Goal: Task Accomplishment & Management: Manage account settings

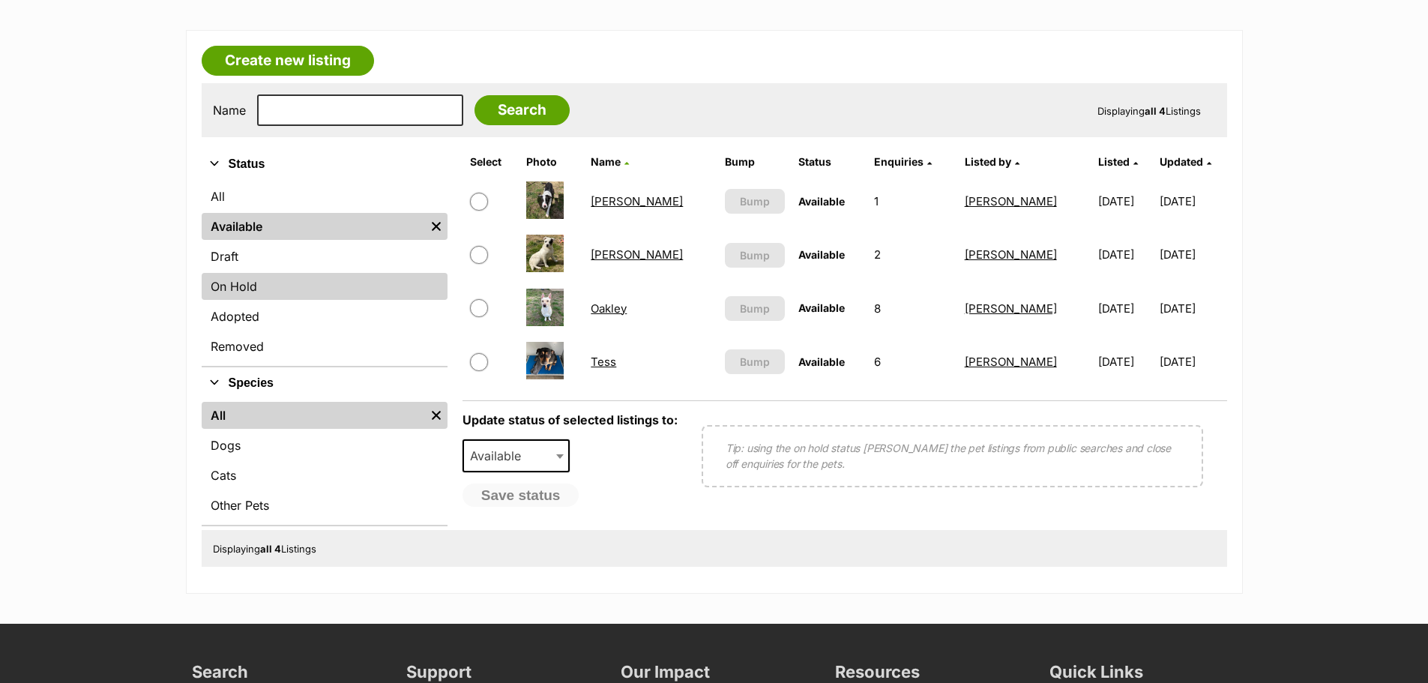
click at [264, 289] on link "On Hold" at bounding box center [325, 286] width 246 height 27
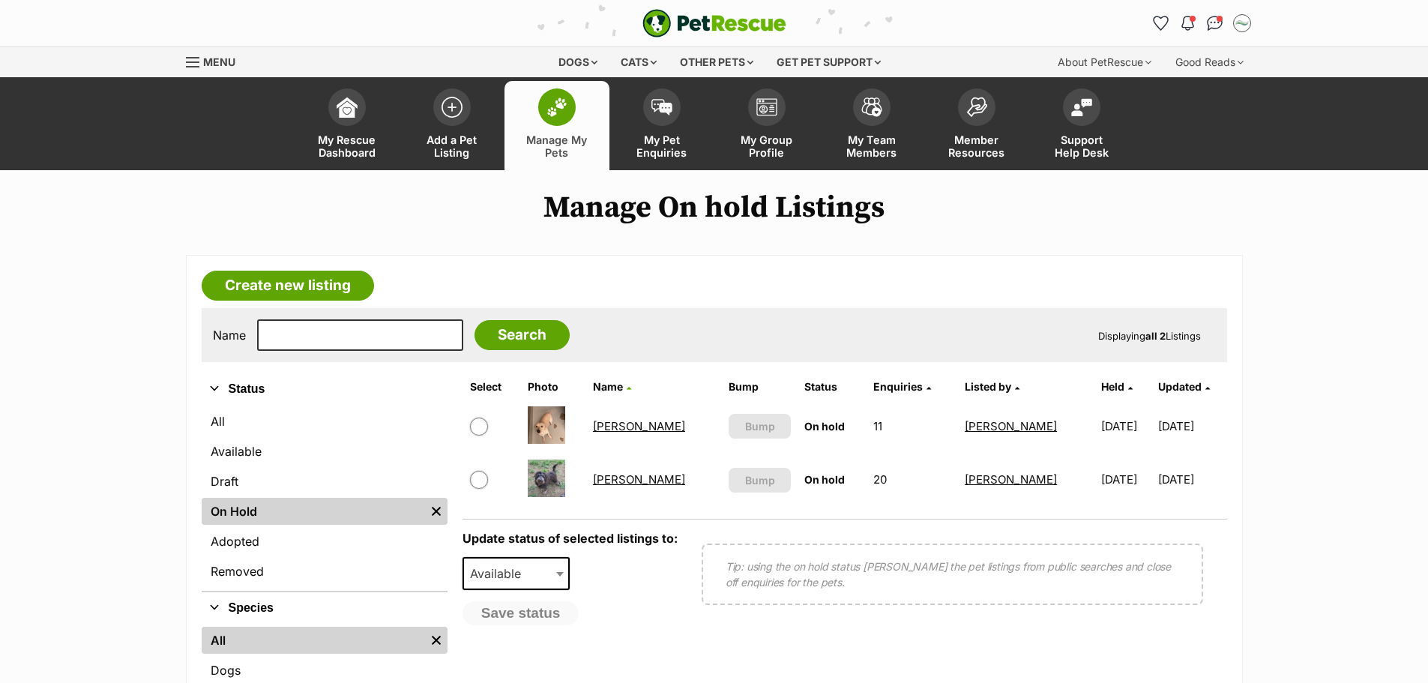
click at [612, 428] on link "[PERSON_NAME]" at bounding box center [639, 426] width 92 height 14
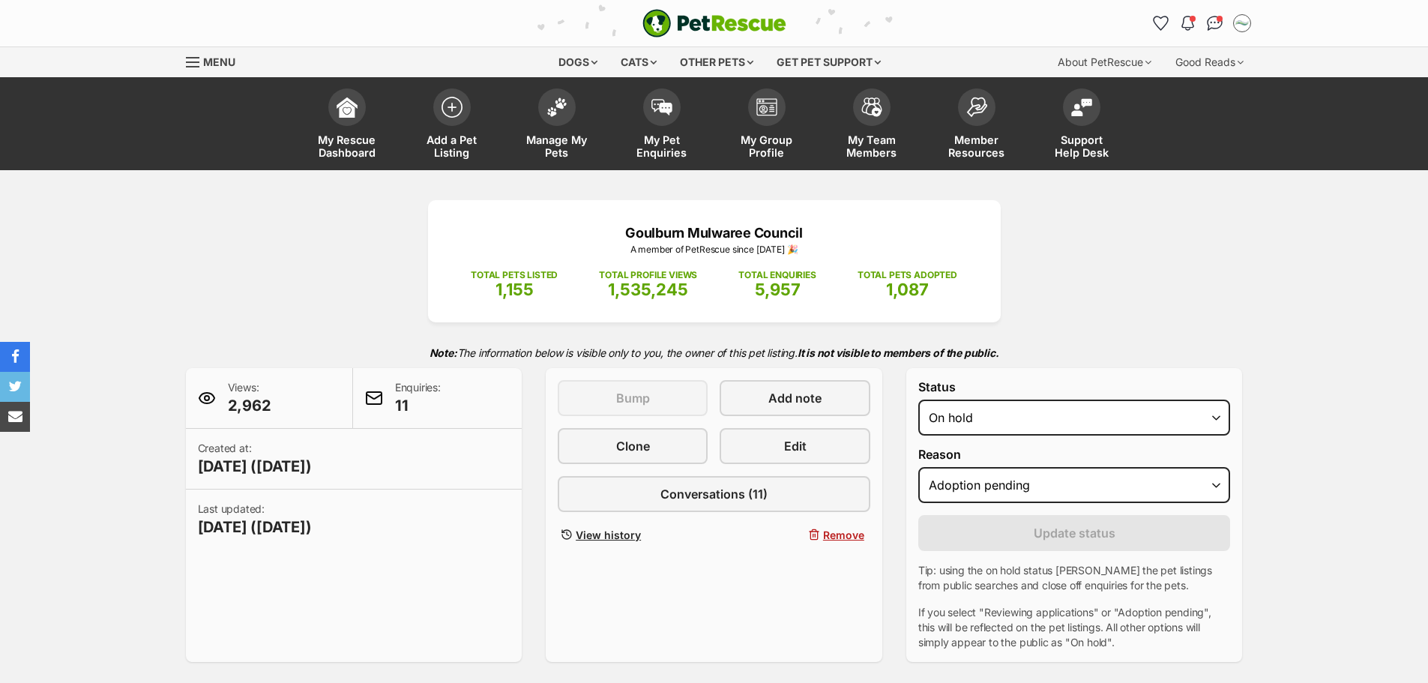
select select "adoption_pending"
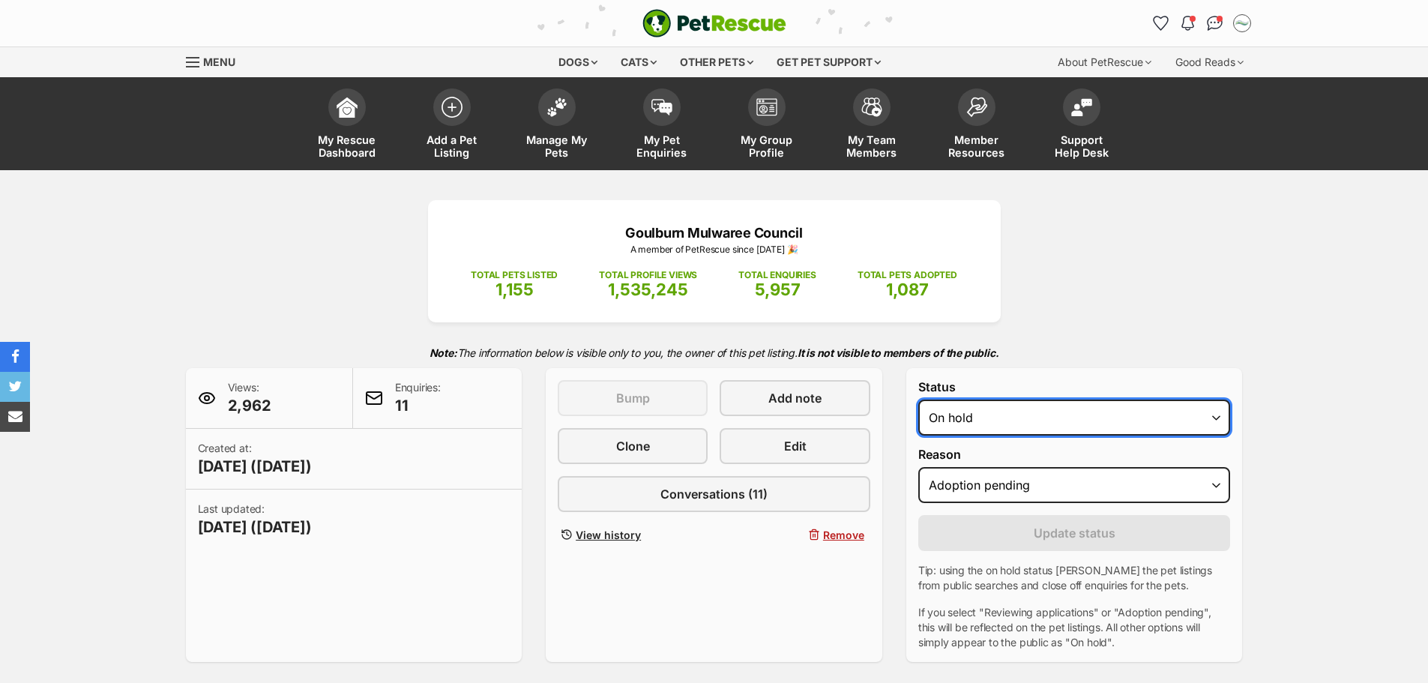
click at [1069, 423] on select "Draft - not available as listing has enquires Available On hold Adopted" at bounding box center [1074, 417] width 312 height 36
select select "rehomed"
click at [918, 399] on select "Draft - not available as listing has enquires Available On hold Adopted" at bounding box center [1074, 417] width 312 height 36
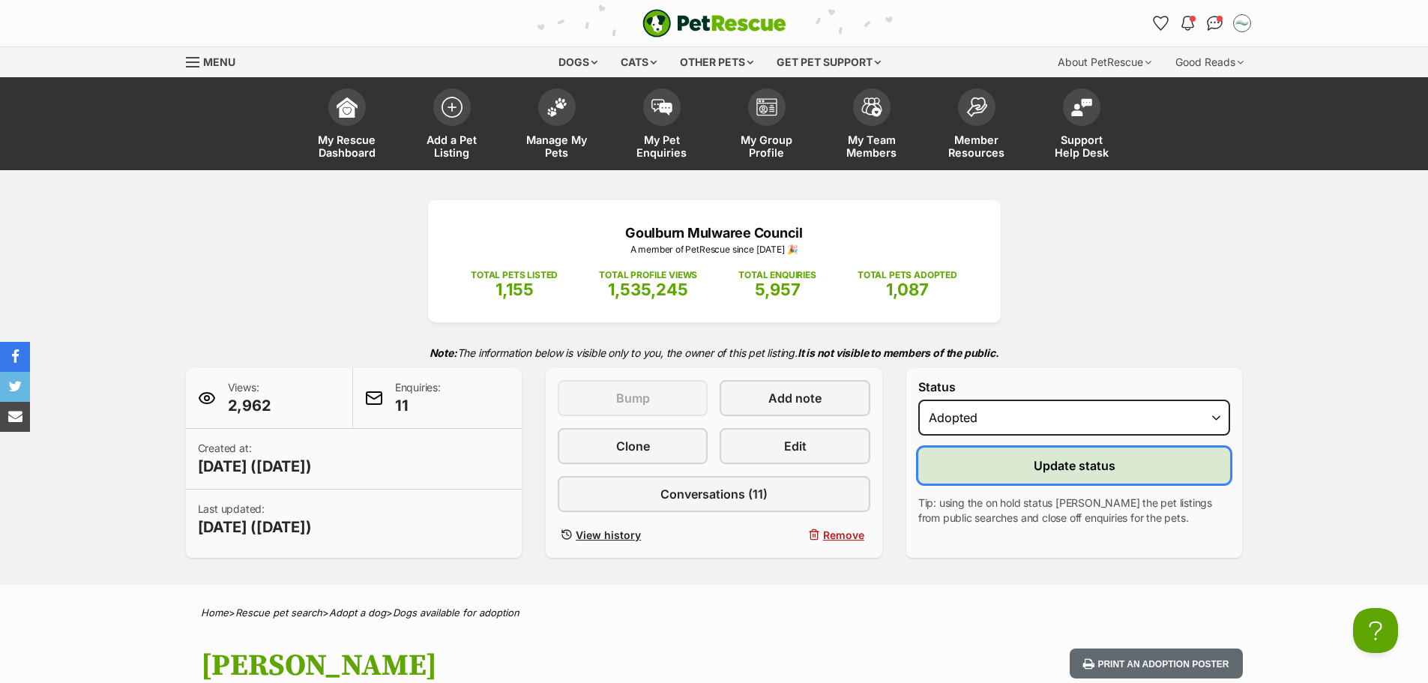
click at [1065, 480] on button "Update status" at bounding box center [1074, 465] width 312 height 36
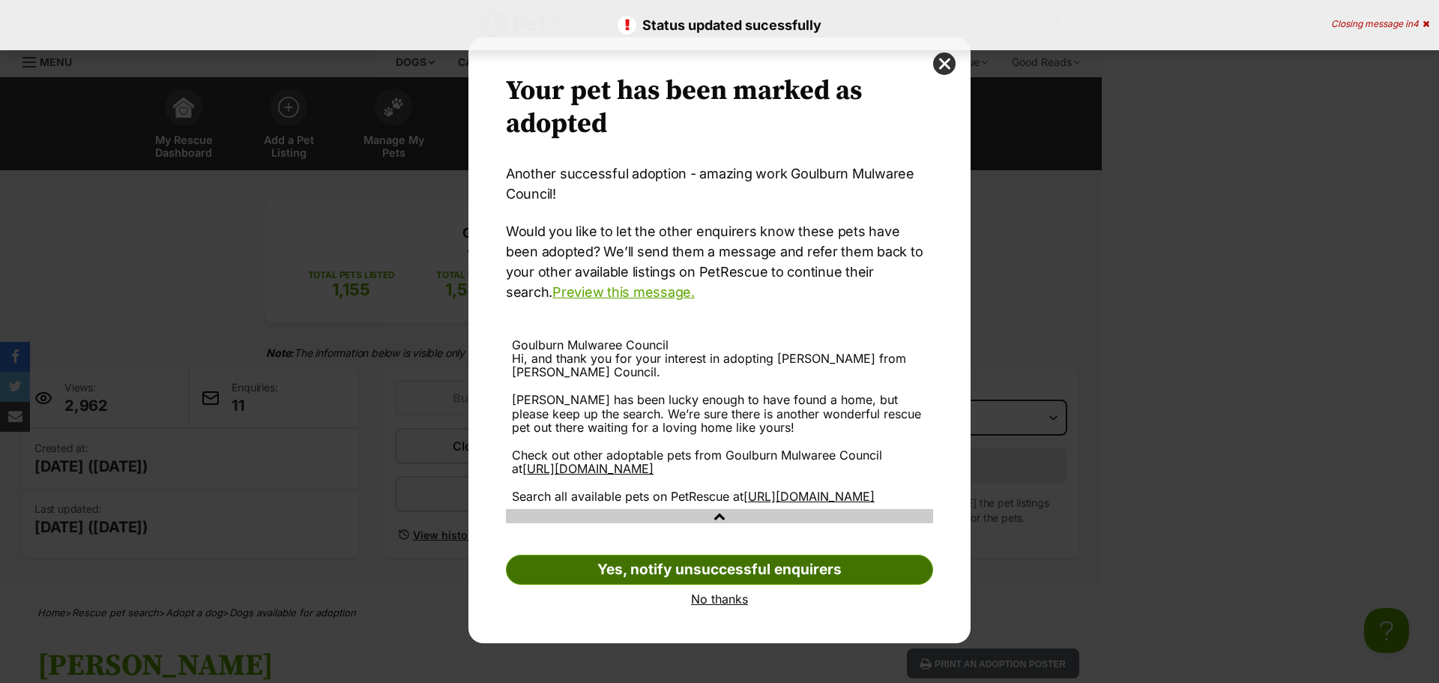
click at [784, 584] on link "Yes, notify unsuccessful enquirers" at bounding box center [719, 570] width 427 height 30
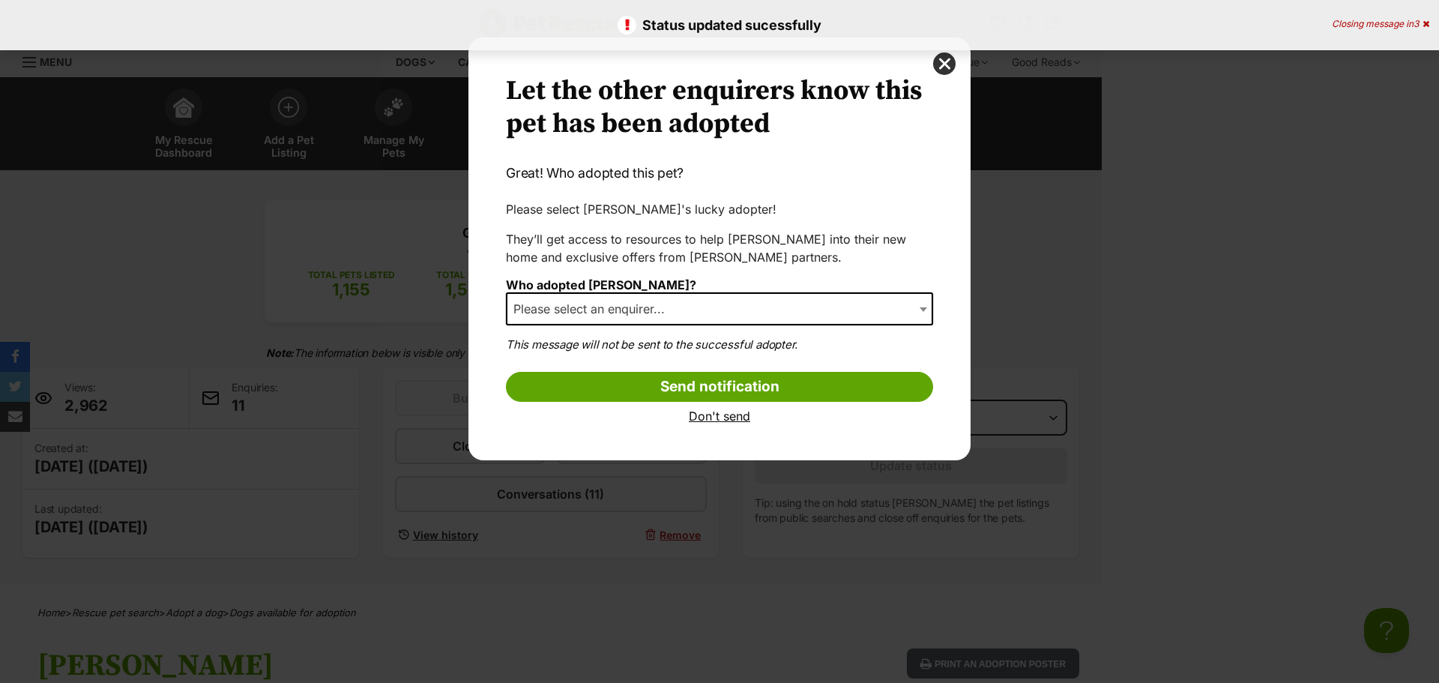
click at [861, 311] on span "Please select an enquirer..." at bounding box center [719, 308] width 427 height 33
click at [721, 416] on link "Don't send" at bounding box center [719, 415] width 427 height 13
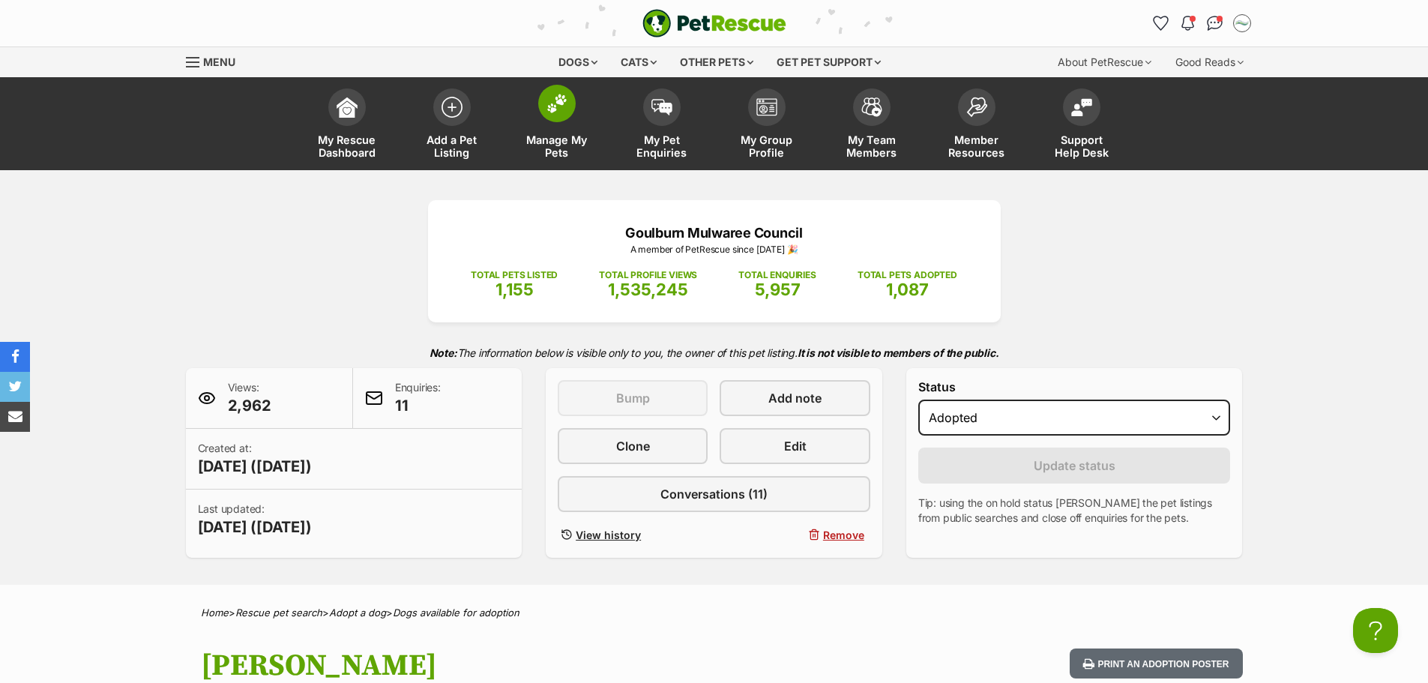
click at [544, 130] on link "Manage My Pets" at bounding box center [556, 125] width 105 height 89
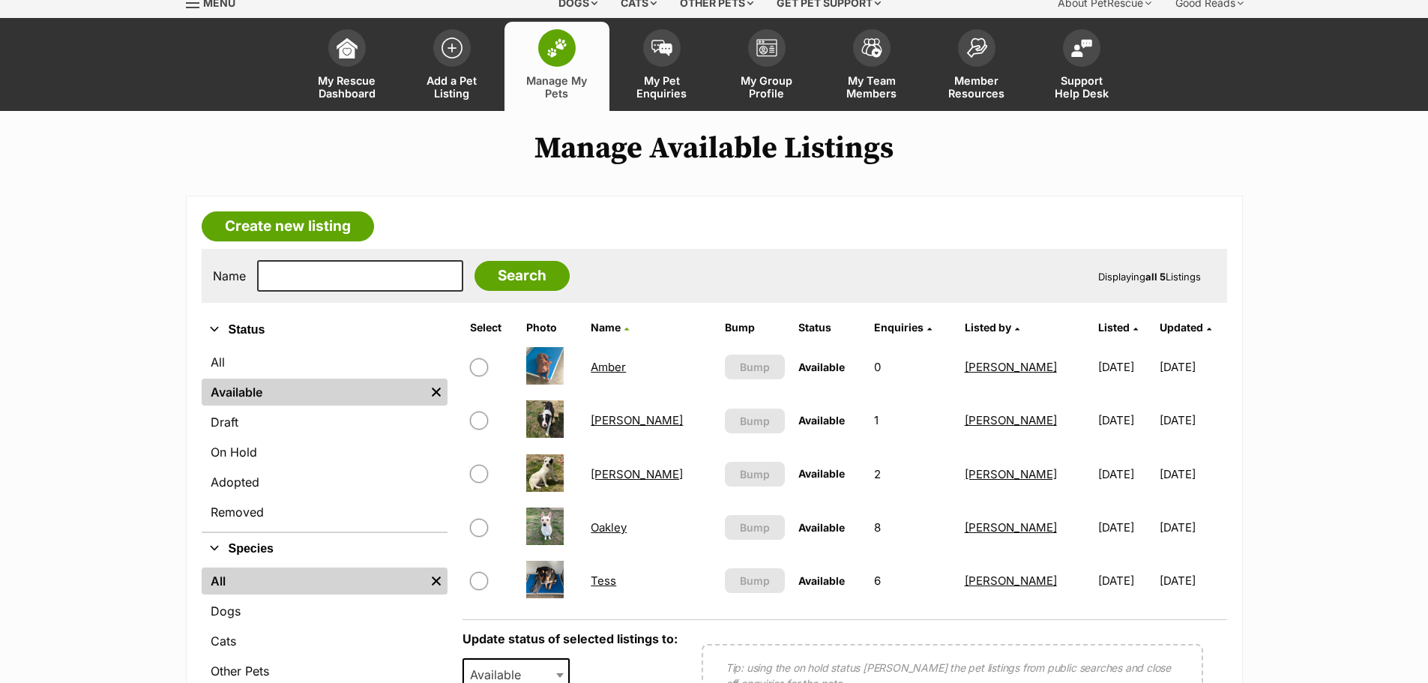
scroll to position [225, 0]
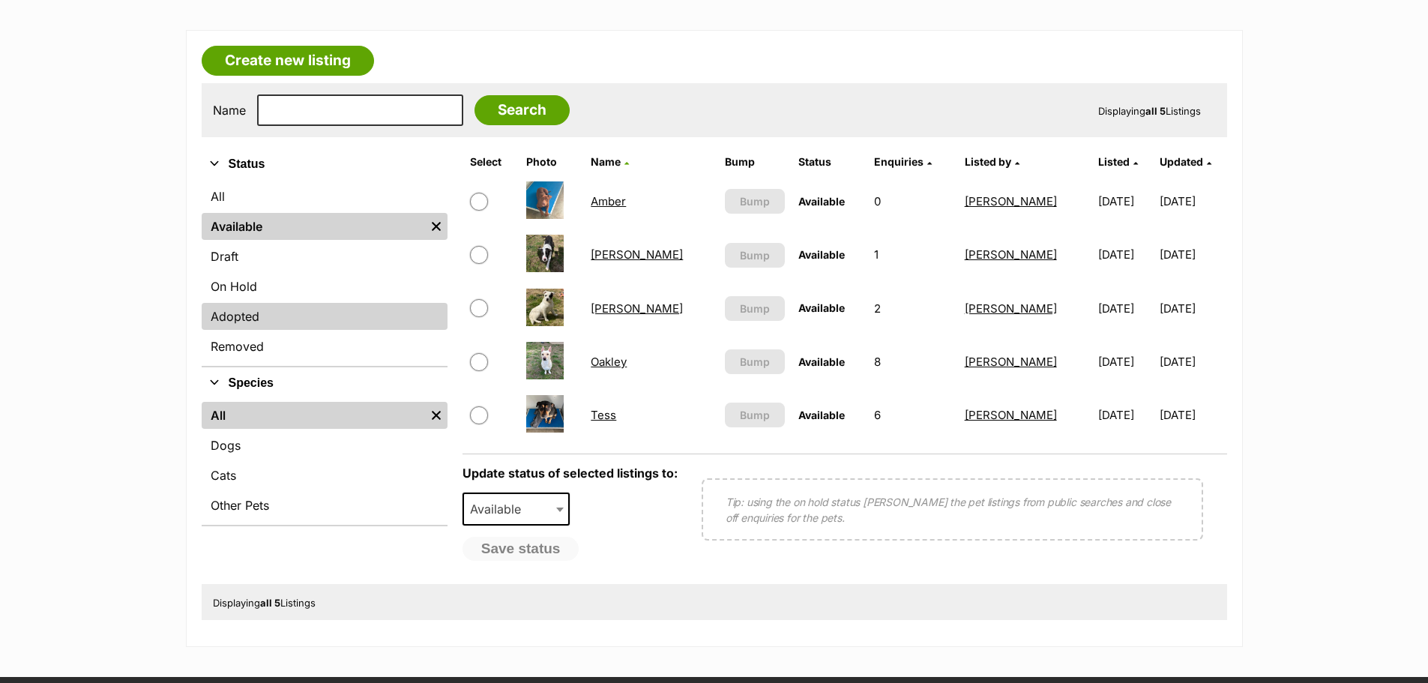
click at [232, 320] on link "Adopted" at bounding box center [325, 316] width 246 height 27
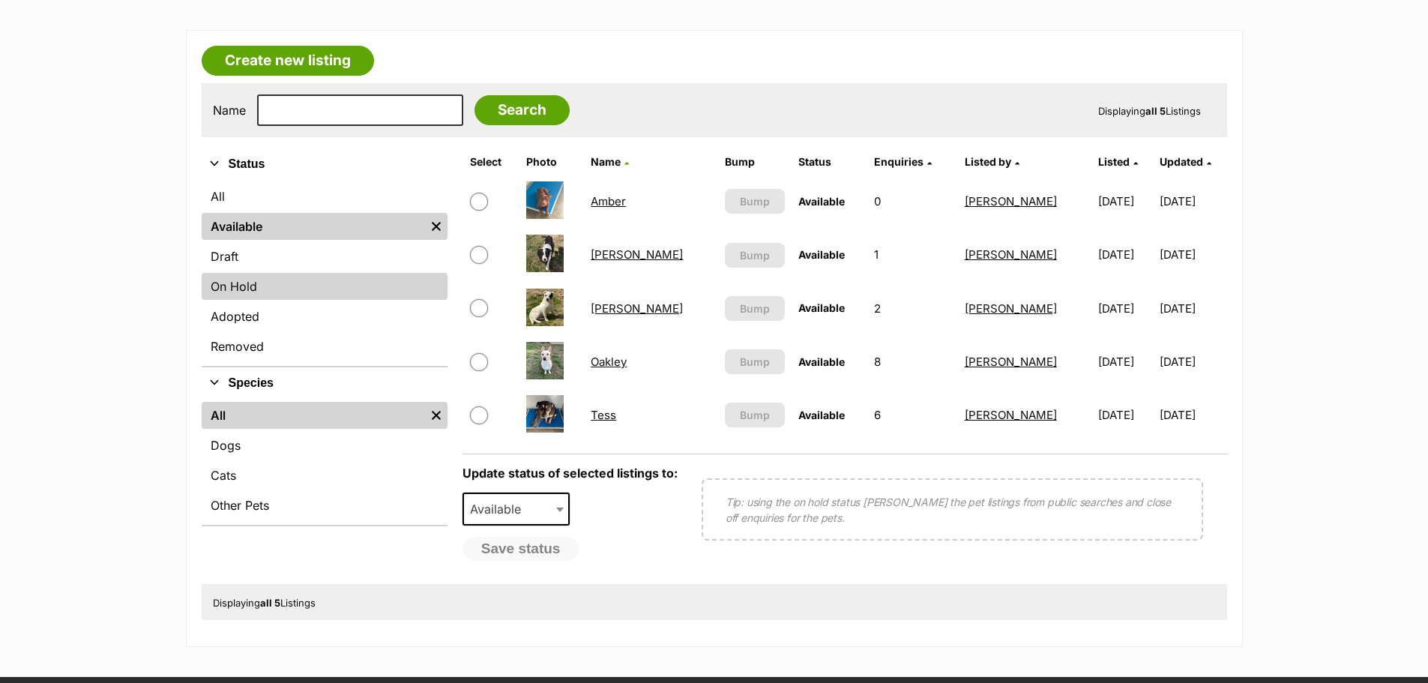
click at [233, 290] on link "On Hold" at bounding box center [325, 286] width 246 height 27
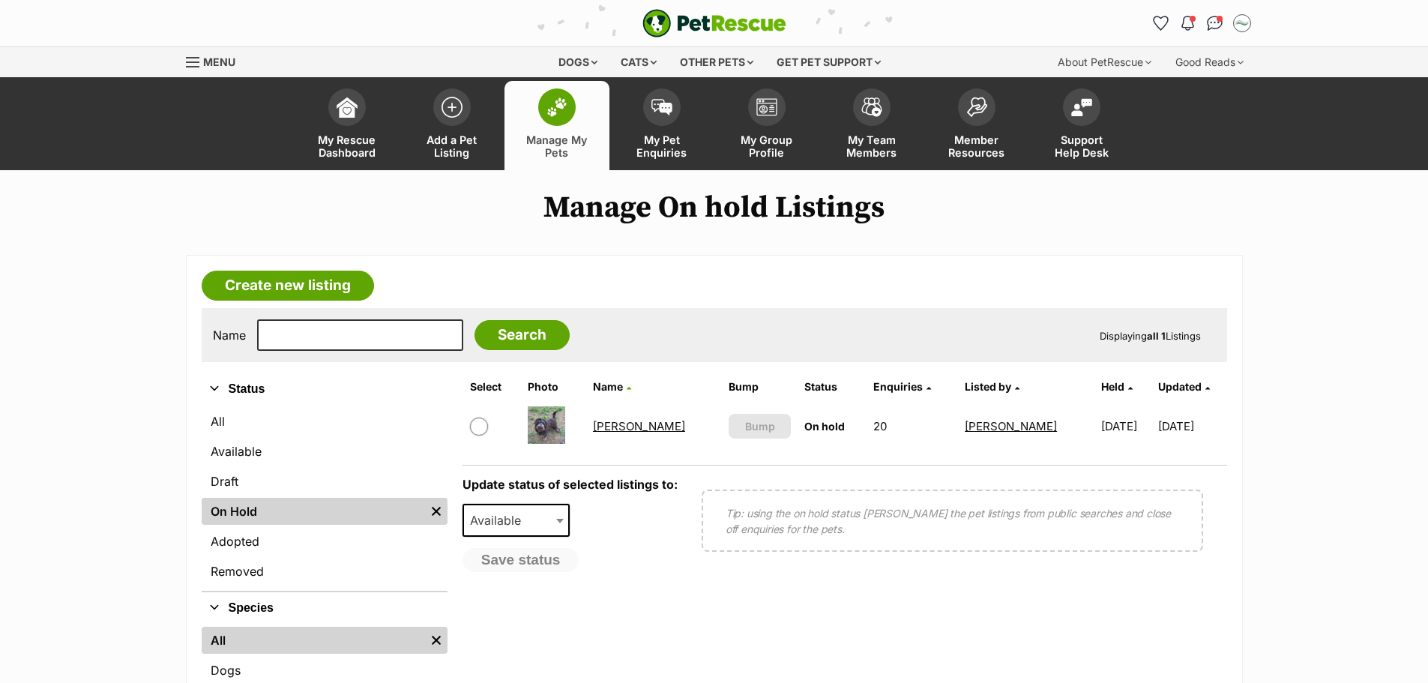
click at [608, 426] on link "[PERSON_NAME]" at bounding box center [639, 426] width 92 height 14
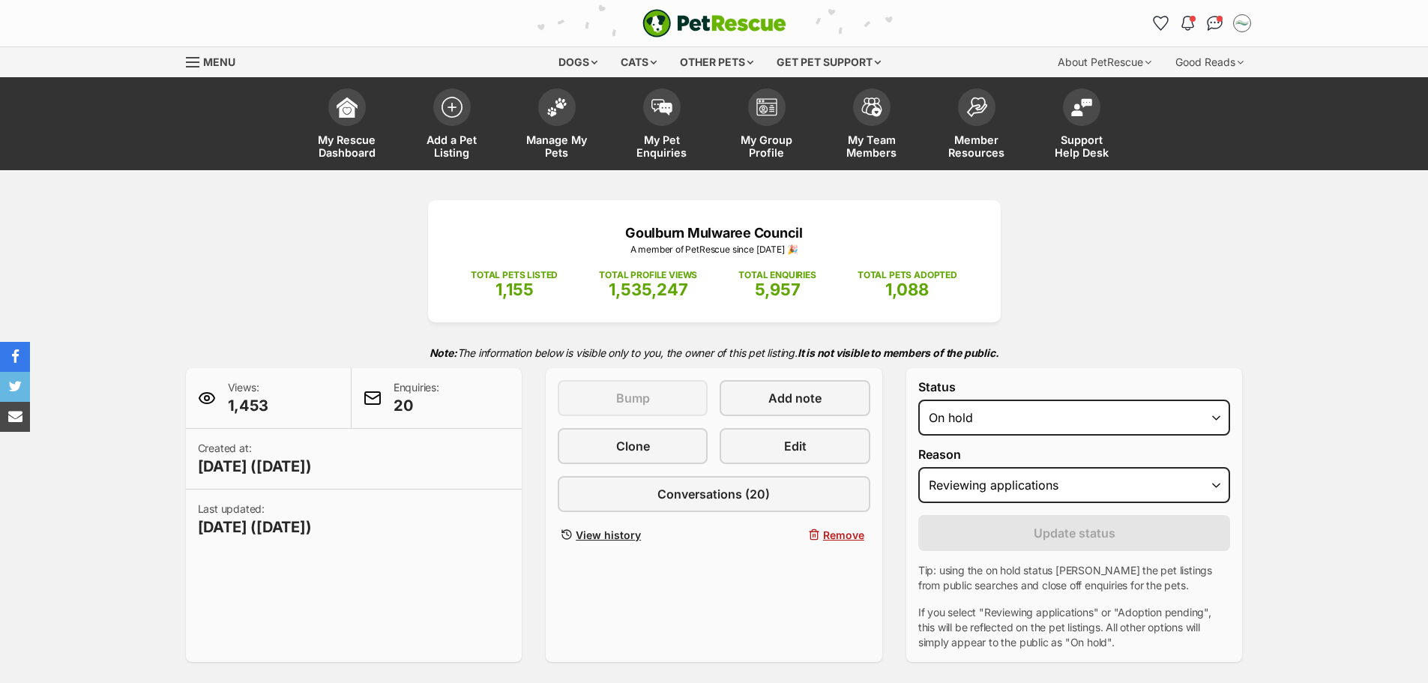
select select "reviewing_applications"
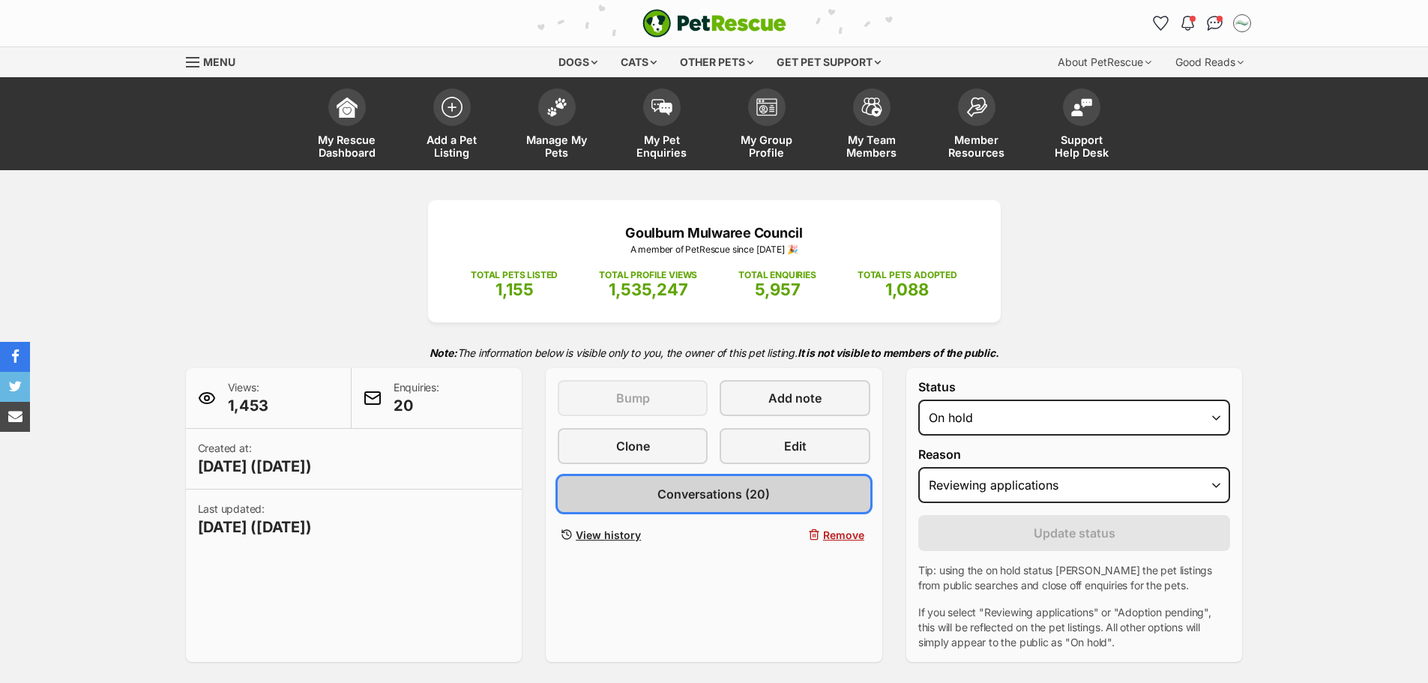
click at [756, 498] on span "Conversations (20)" at bounding box center [713, 494] width 112 height 18
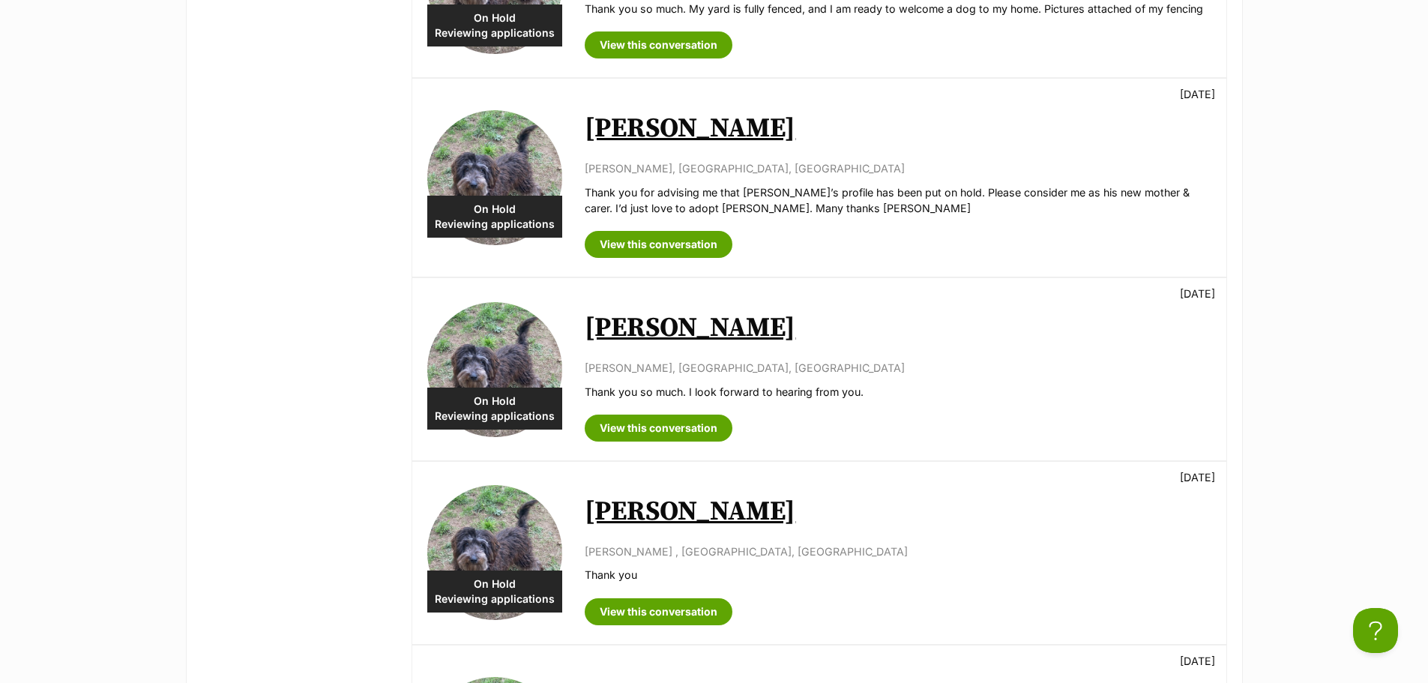
scroll to position [899, 0]
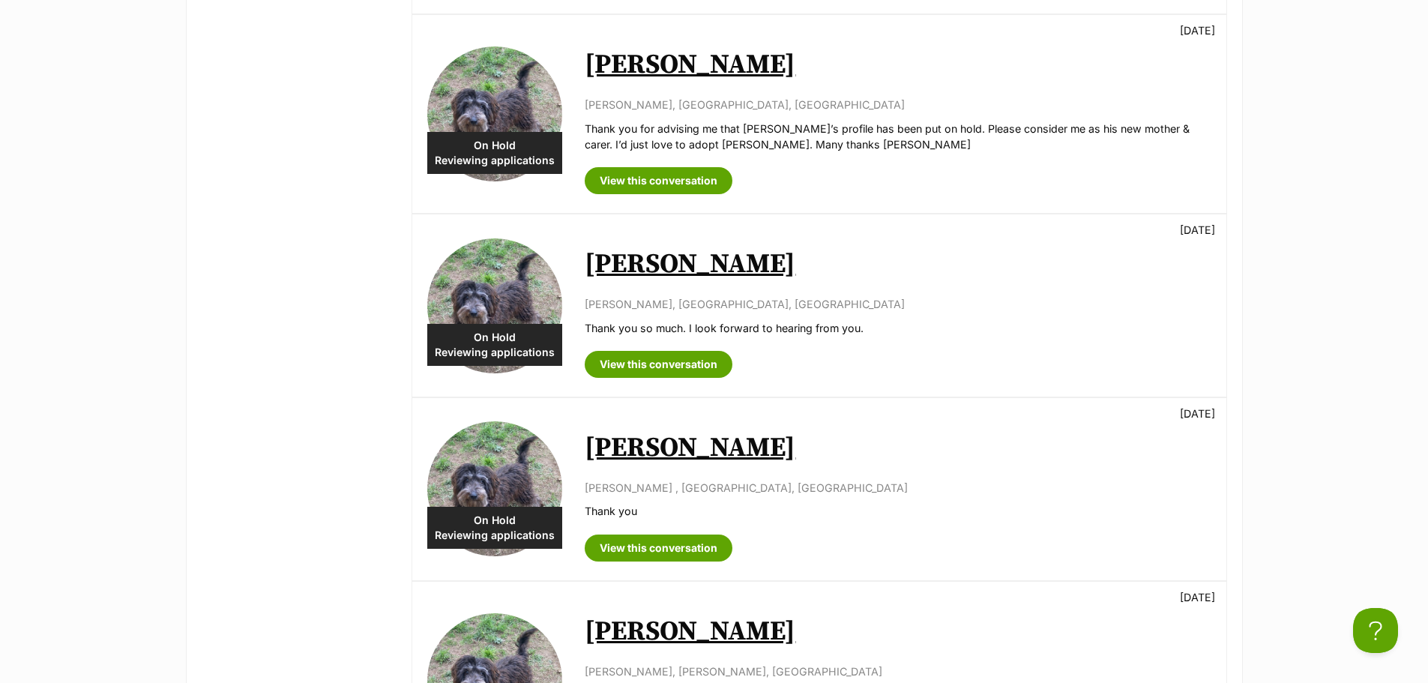
click at [620, 262] on link "[PERSON_NAME]" at bounding box center [689, 264] width 211 height 34
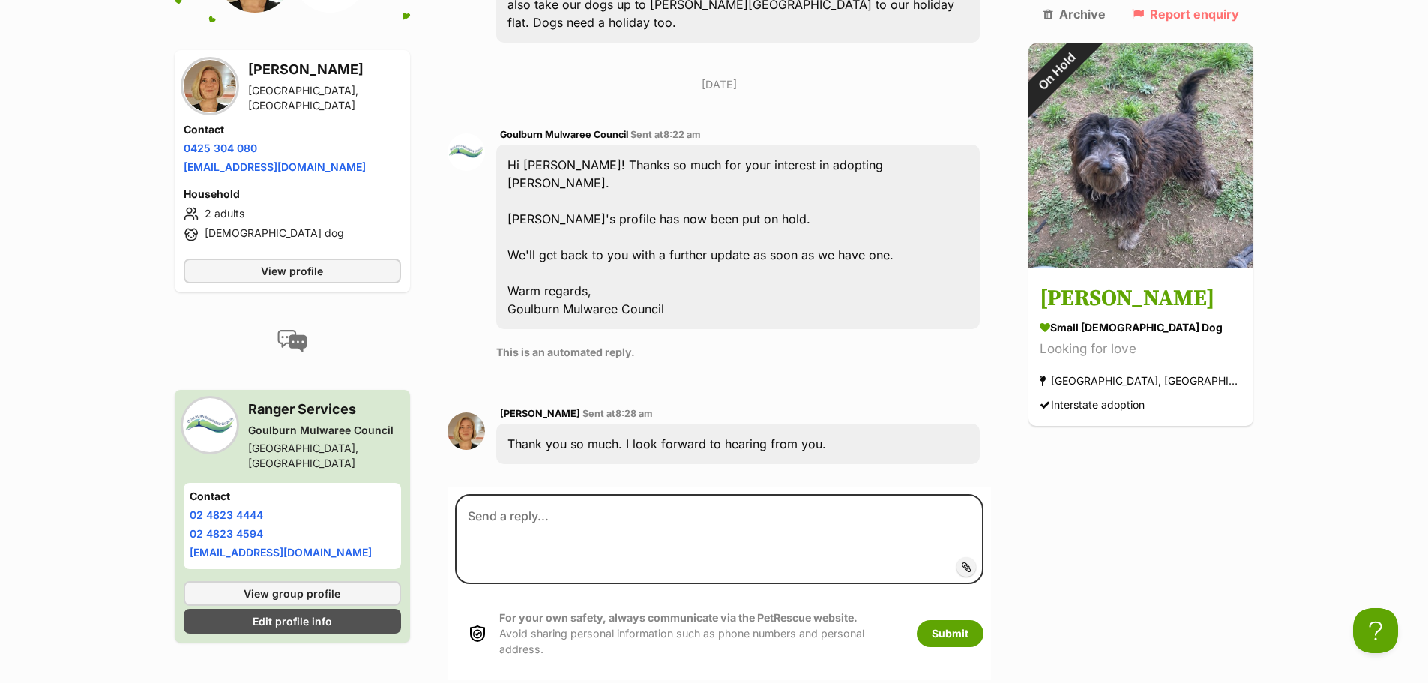
scroll to position [590, 0]
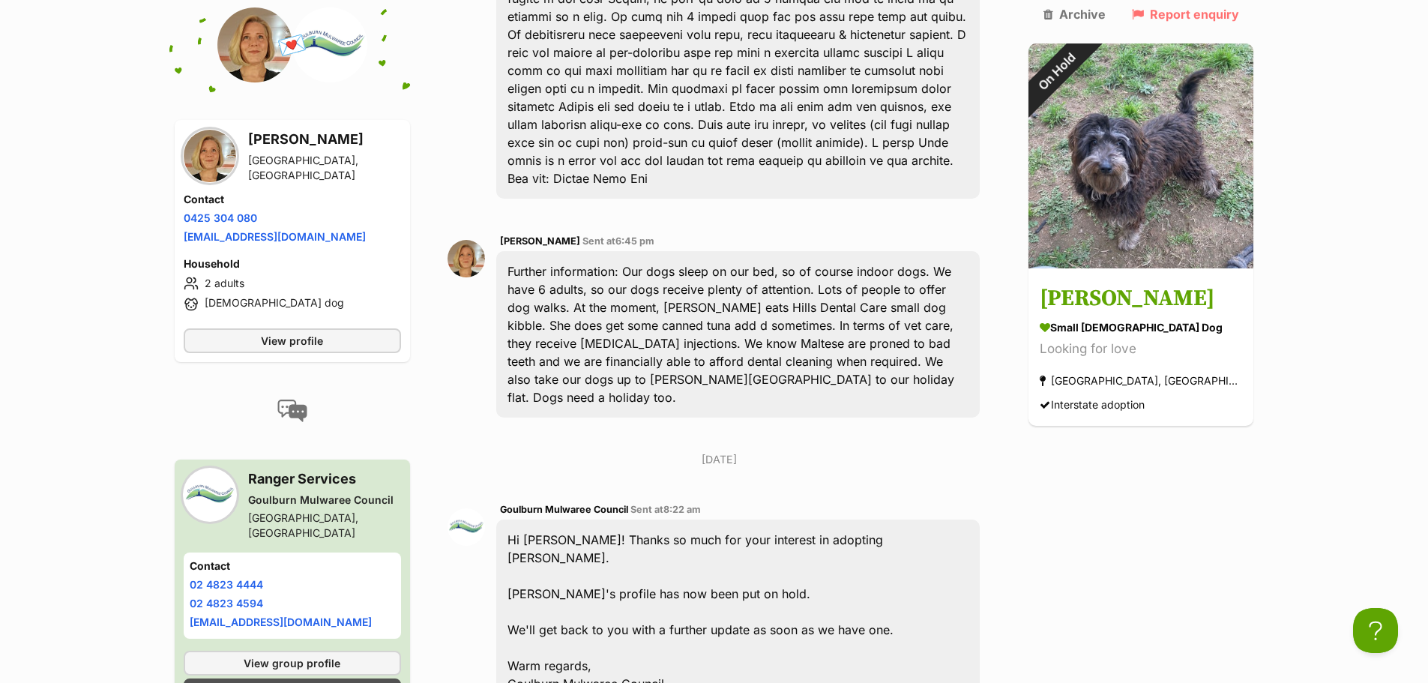
click at [207, 149] on img at bounding box center [210, 156] width 52 height 52
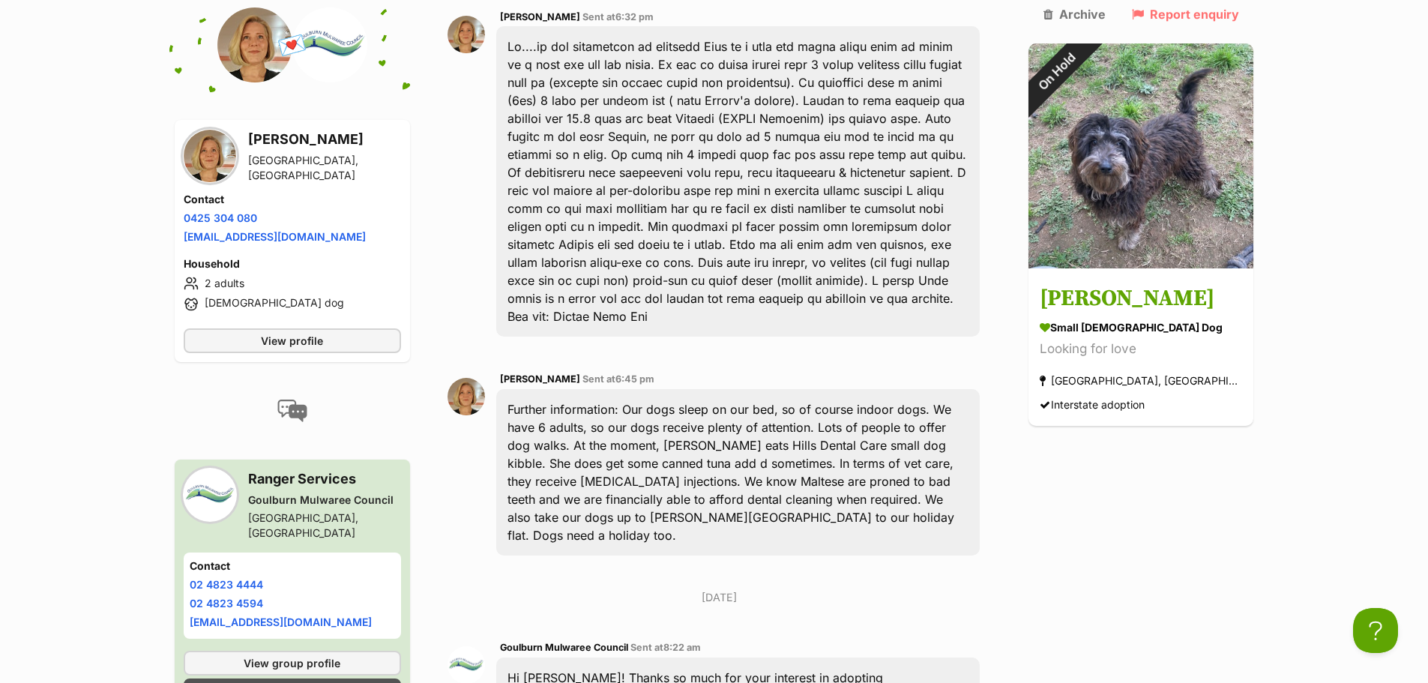
scroll to position [290, 0]
